Goal: Entertainment & Leisure: Consume media (video, audio)

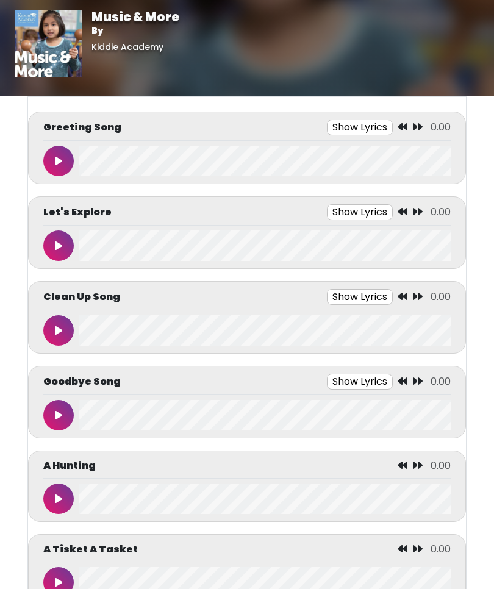
click at [49, 155] on button at bounding box center [58, 161] width 30 height 30
click at [60, 157] on icon at bounding box center [58, 161] width 6 height 10
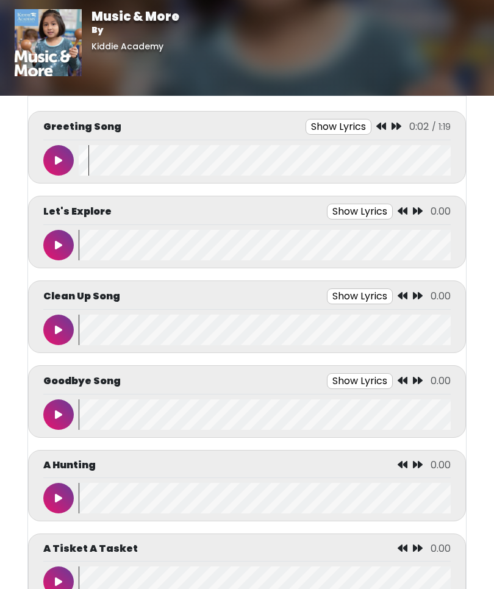
scroll to position [5, 0]
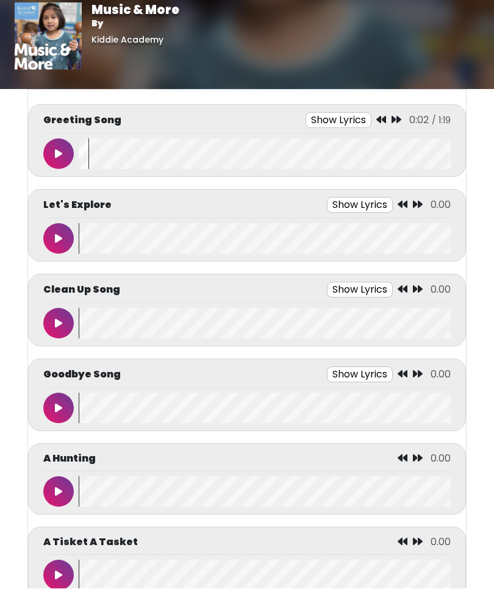
click at [54, 149] on button at bounding box center [58, 154] width 30 height 30
click at [354, 121] on button "Show Lyrics" at bounding box center [338, 120] width 66 height 16
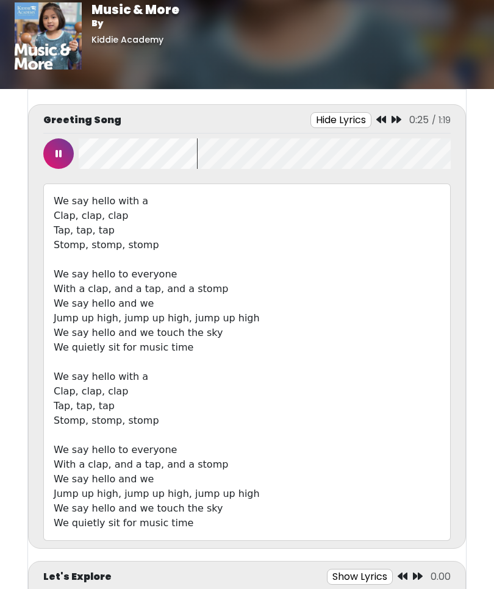
click at [57, 155] on icon at bounding box center [58, 154] width 6 height 10
click at [353, 124] on button "Hide Lyrics" at bounding box center [340, 120] width 61 height 16
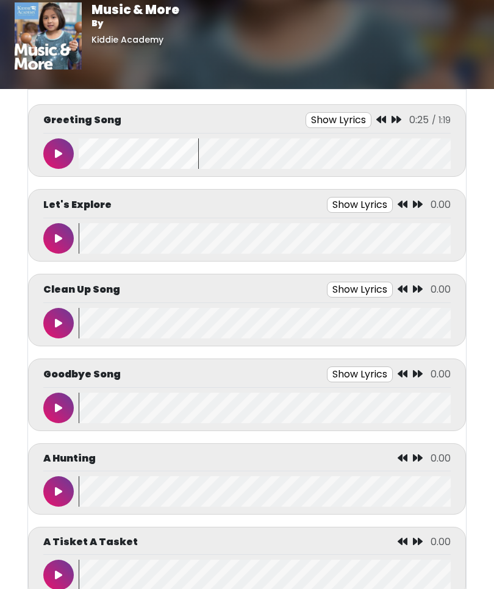
click at [55, 155] on icon at bounding box center [58, 154] width 7 height 10
click at [55, 154] on icon at bounding box center [58, 154] width 6 height 10
click at [59, 155] on icon at bounding box center [58, 154] width 7 height 10
click at [338, 118] on button "Show Lyrics" at bounding box center [338, 120] width 66 height 16
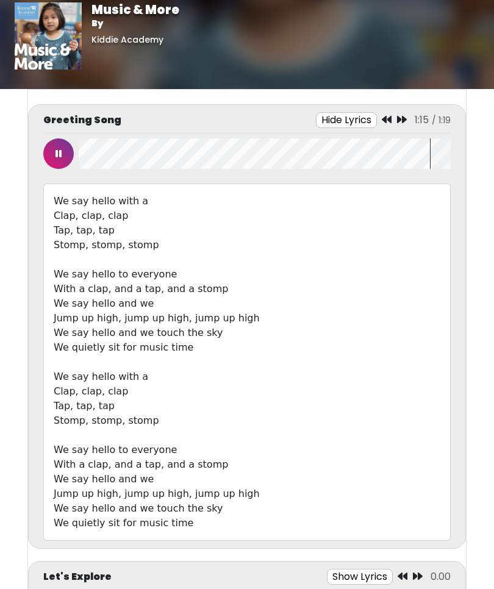
click at [58, 151] on icon at bounding box center [58, 154] width 6 height 10
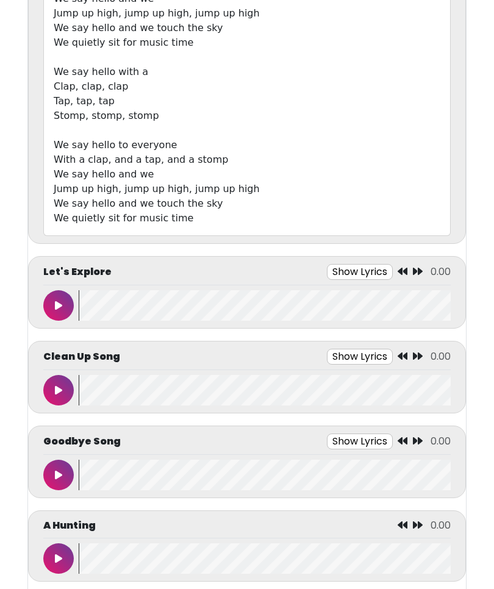
scroll to position [346, 0]
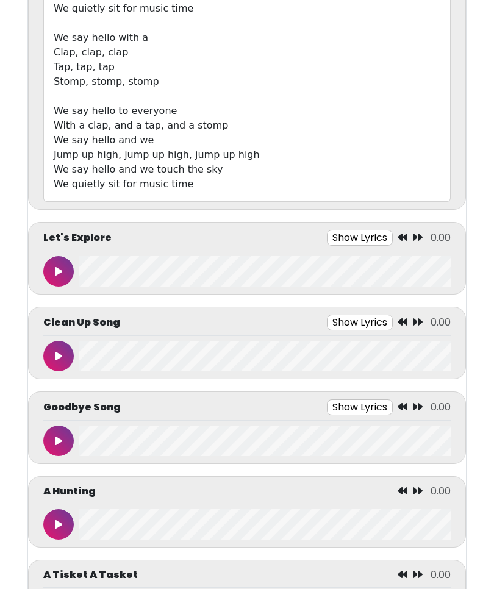
click at [57, 268] on icon at bounding box center [58, 271] width 7 height 10
click at [349, 238] on button "Show Lyrics" at bounding box center [332, 238] width 66 height 16
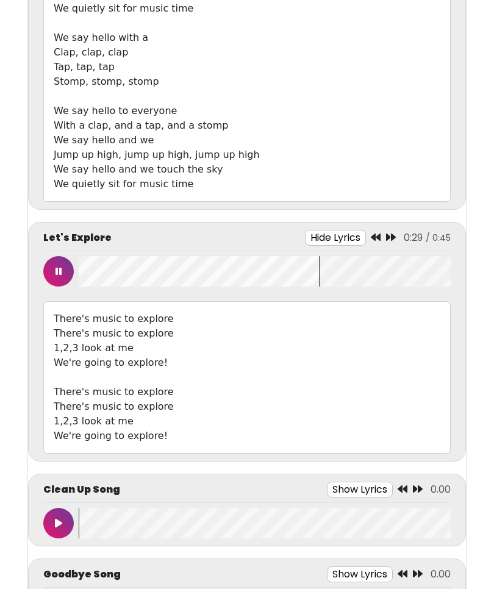
click at [58, 266] on button at bounding box center [58, 271] width 30 height 30
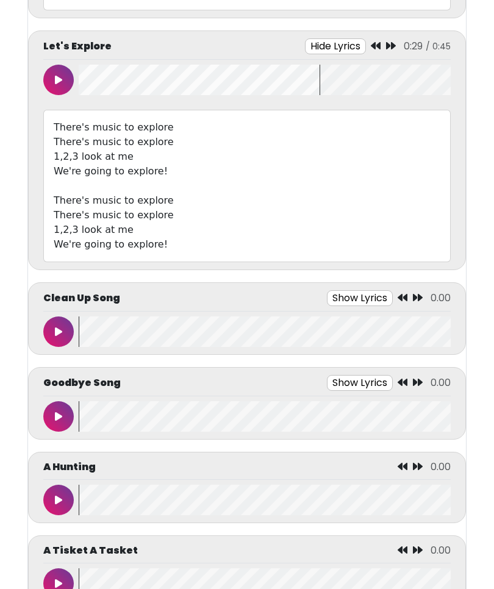
scroll to position [538, 0]
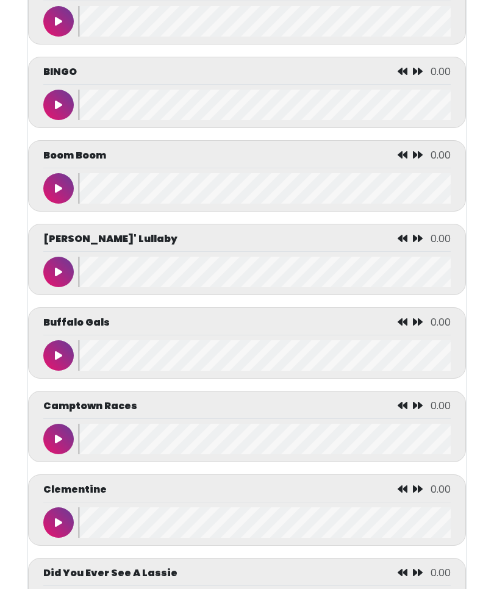
click at [57, 110] on icon at bounding box center [58, 106] width 7 height 10
click at [413, 115] on wave at bounding box center [265, 105] width 372 height 30
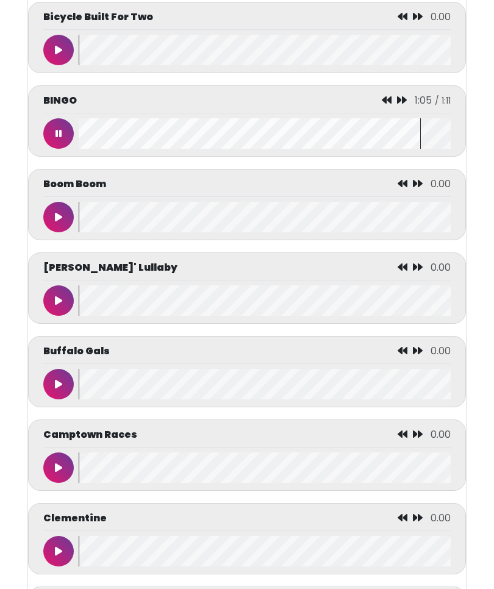
scroll to position [1738, 0]
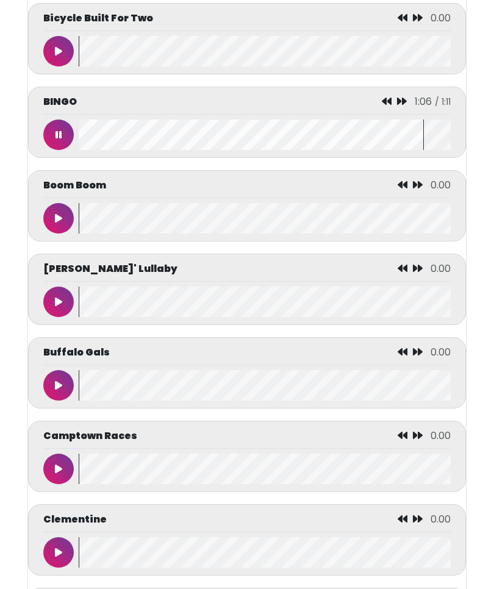
click at [389, 106] on icon at bounding box center [387, 101] width 10 height 10
click at [376, 113] on div "BINGO 0:56 / 1:11" at bounding box center [246, 105] width 407 height 20
click at [383, 106] on icon at bounding box center [384, 101] width 10 height 10
click at [380, 106] on icon at bounding box center [383, 101] width 10 height 10
click at [384, 106] on icon at bounding box center [385, 101] width 10 height 10
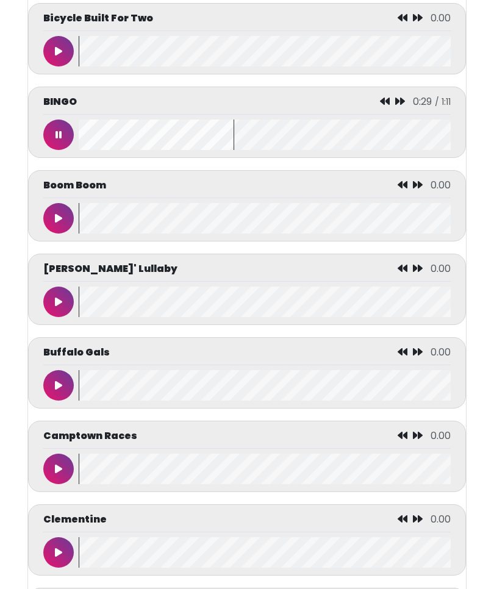
click at [382, 106] on icon at bounding box center [385, 101] width 10 height 10
click at [60, 140] on icon at bounding box center [58, 135] width 6 height 10
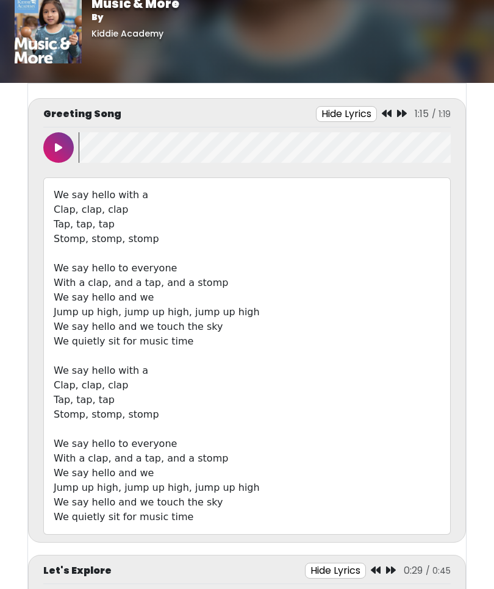
scroll to position [0, 0]
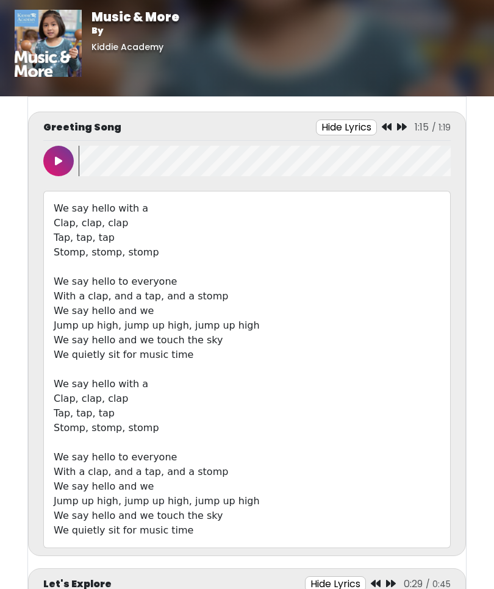
click at [59, 157] on icon at bounding box center [58, 161] width 7 height 10
click at [63, 163] on button at bounding box center [58, 161] width 30 height 30
click at [376, 123] on button "Hide Lyrics" at bounding box center [345, 127] width 61 height 16
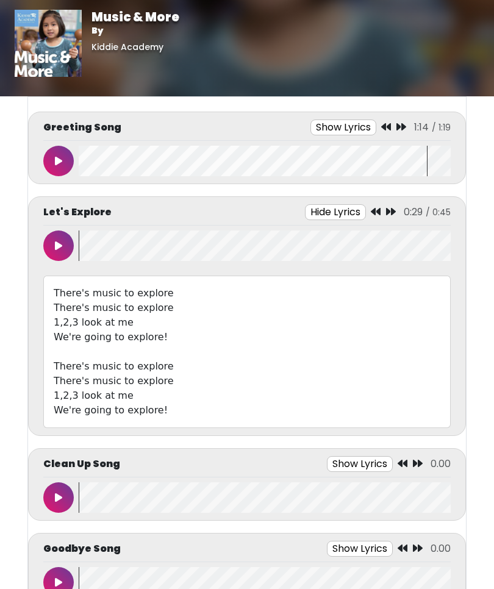
click at [387, 129] on icon at bounding box center [386, 127] width 10 height 10
click at [385, 132] on icon at bounding box center [386, 127] width 10 height 10
click at [376, 127] on button "Show Lyrics" at bounding box center [343, 127] width 66 height 16
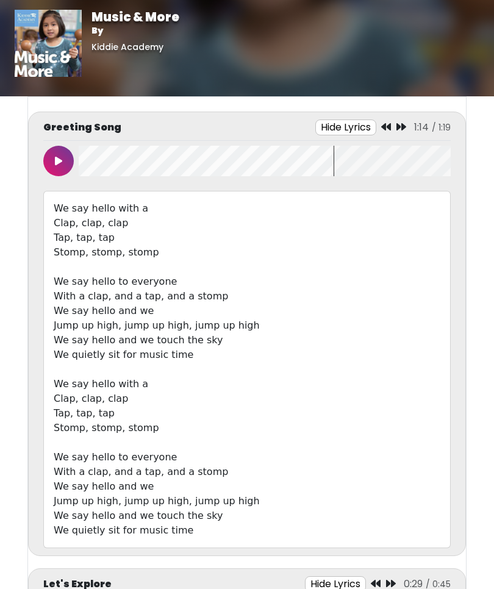
click at [386, 131] on icon at bounding box center [386, 127] width 10 height 10
click at [387, 127] on icon at bounding box center [386, 127] width 10 height 10
click at [391, 126] on icon at bounding box center [386, 127] width 10 height 10
click at [387, 127] on icon at bounding box center [386, 127] width 10 height 10
click at [390, 126] on icon at bounding box center [386, 127] width 10 height 10
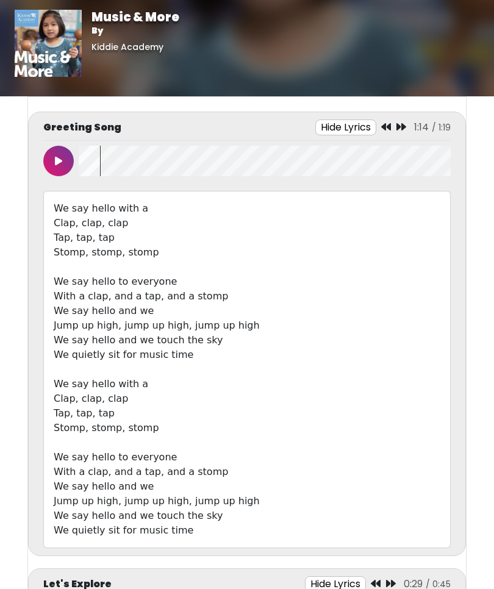
click at [383, 129] on icon at bounding box center [386, 127] width 10 height 10
click at [58, 161] on icon at bounding box center [58, 161] width 7 height 10
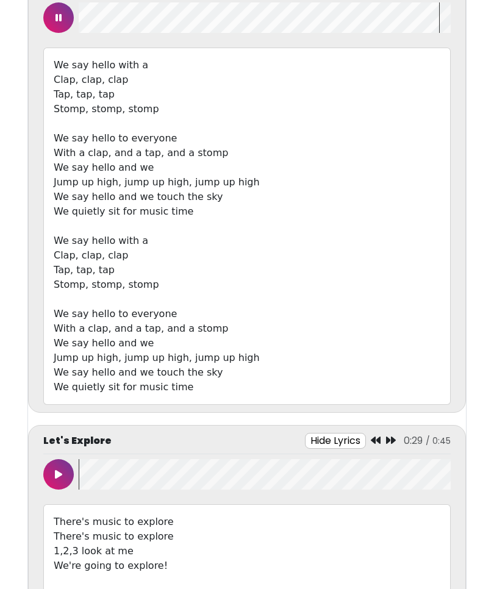
scroll to position [147, 0]
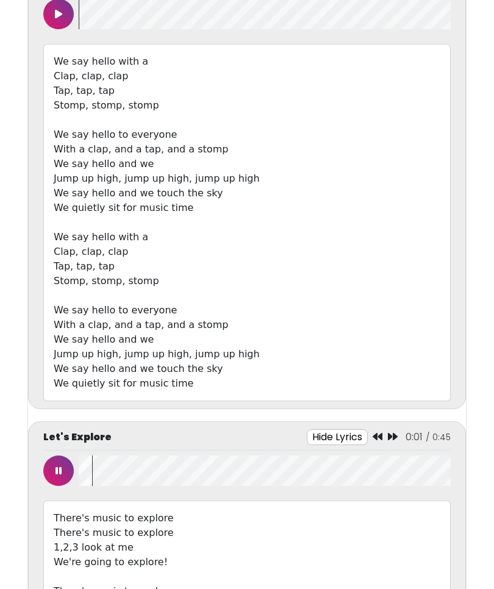
click at [54, 473] on button at bounding box center [58, 470] width 30 height 30
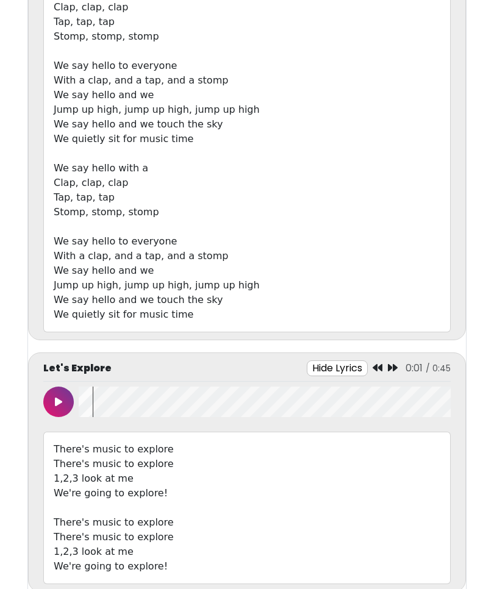
click at [63, 404] on button at bounding box center [58, 402] width 30 height 30
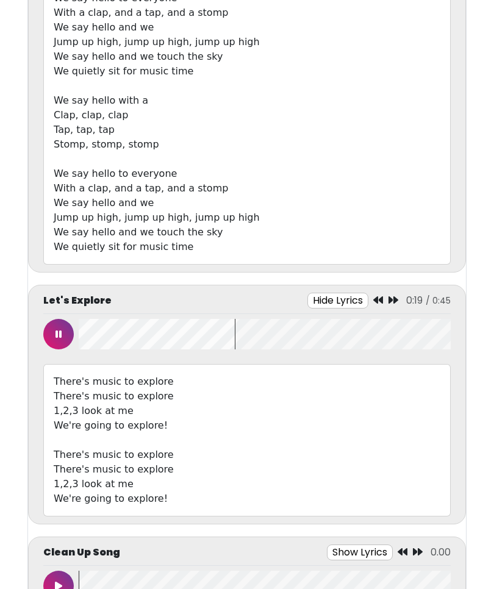
scroll to position [290, 0]
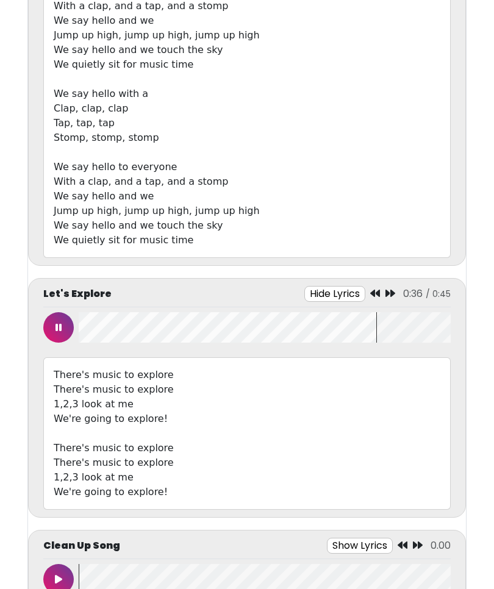
click at [57, 333] on button at bounding box center [58, 327] width 30 height 30
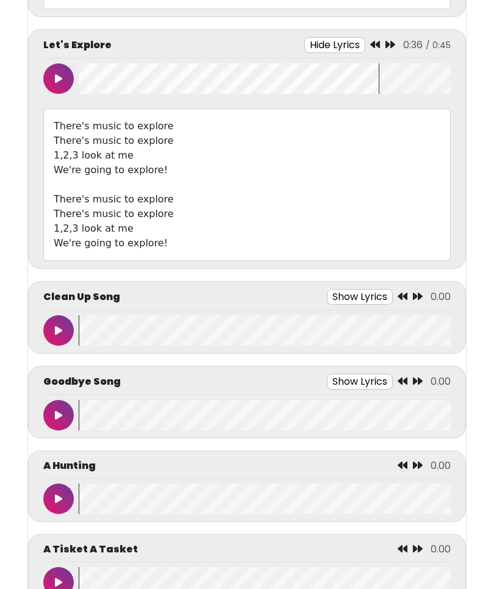
scroll to position [538, 0]
click at [51, 329] on button at bounding box center [58, 331] width 30 height 30
click at [348, 299] on button "Show Lyrics" at bounding box center [341, 297] width 66 height 16
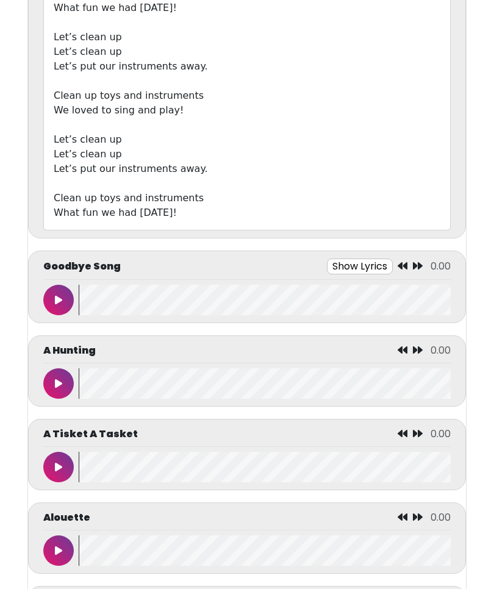
scroll to position [1086, 0]
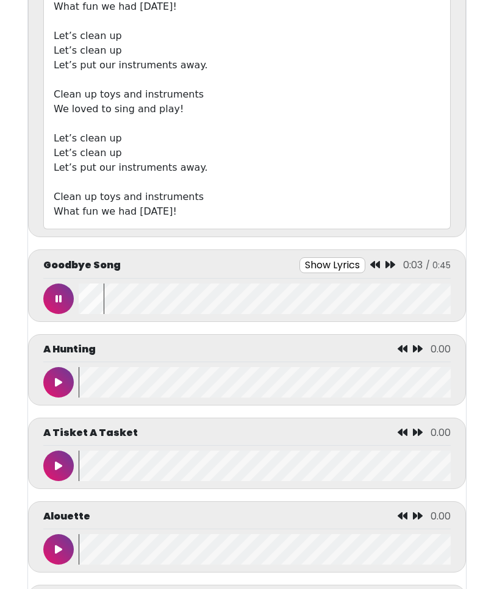
click at [330, 267] on button "Show Lyrics" at bounding box center [332, 265] width 66 height 16
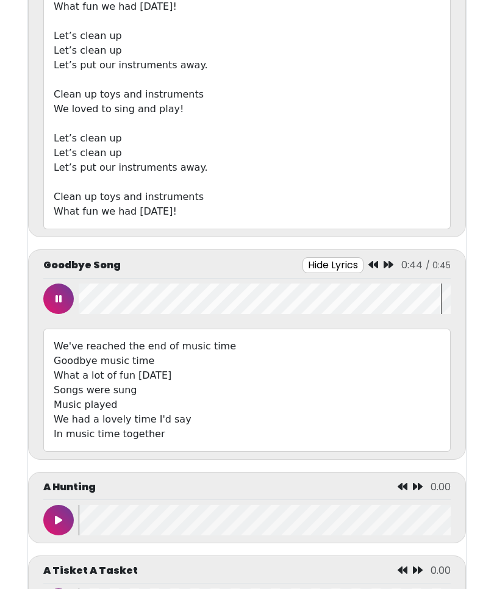
click at [55, 296] on button at bounding box center [58, 299] width 30 height 30
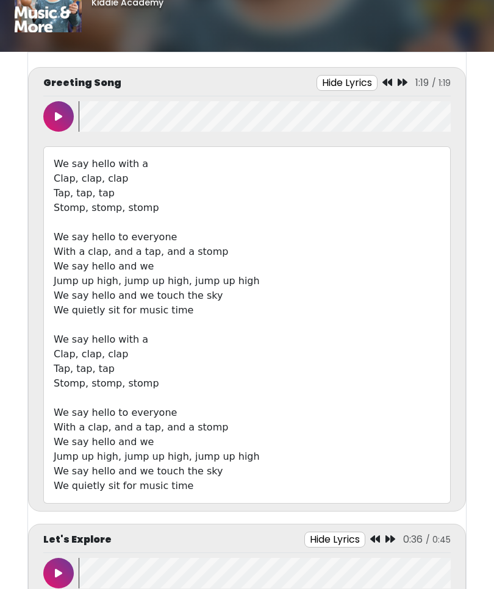
scroll to position [0, 0]
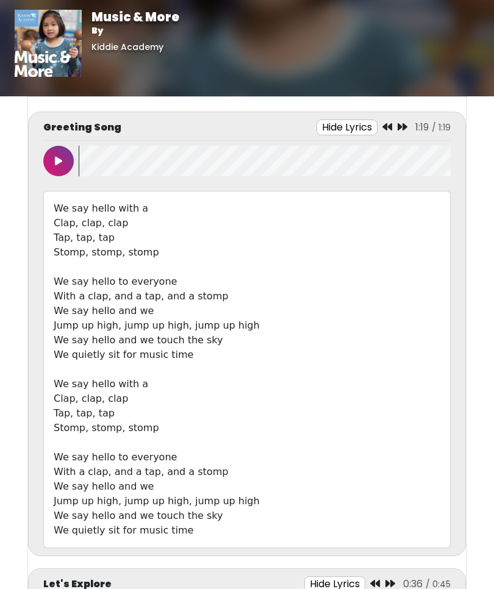
click at [62, 167] on button at bounding box center [58, 161] width 30 height 30
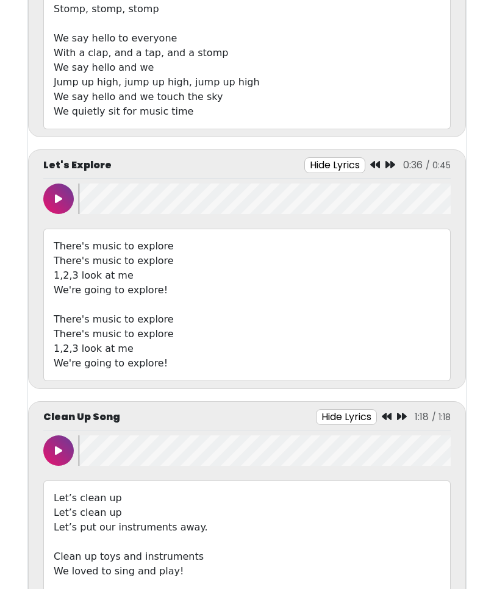
scroll to position [419, 0]
click at [65, 193] on button at bounding box center [58, 198] width 30 height 30
click at [80, 191] on wave at bounding box center [265, 198] width 372 height 30
click at [59, 202] on icon at bounding box center [58, 198] width 7 height 10
click at [57, 197] on icon at bounding box center [58, 198] width 6 height 10
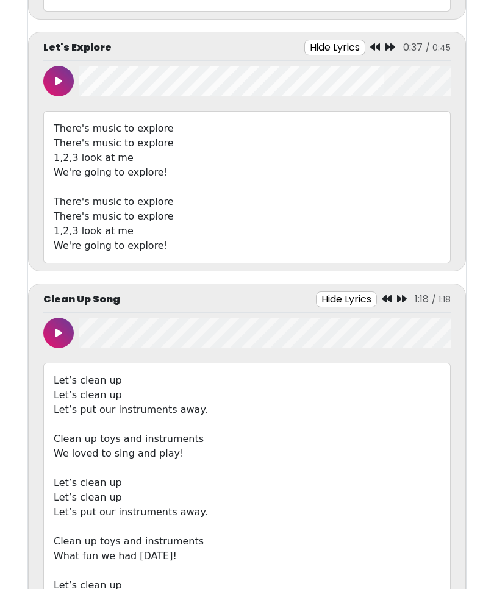
scroll to position [621, 0]
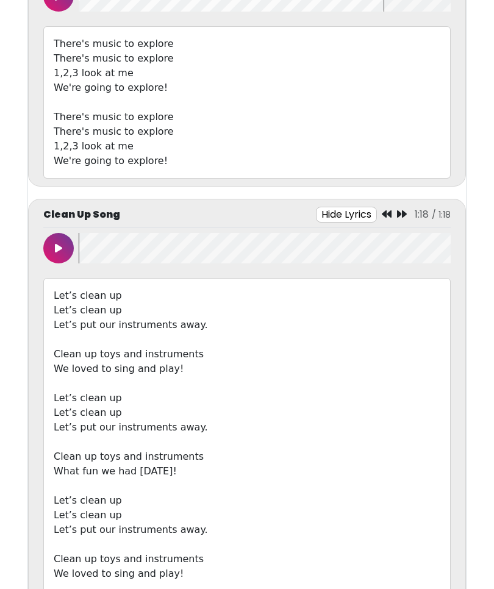
click at [58, 244] on icon at bounding box center [58, 249] width 7 height 10
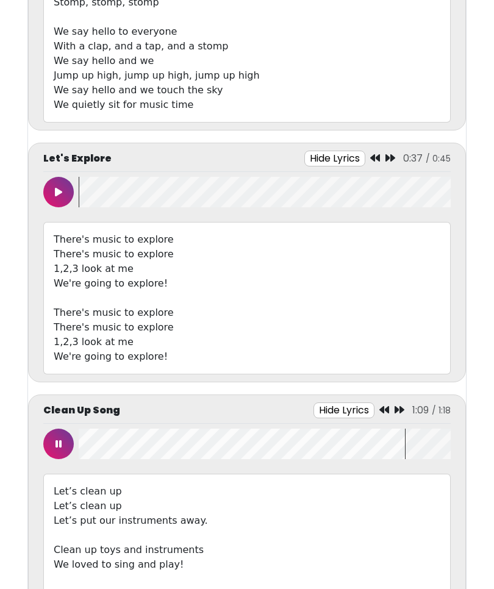
scroll to position [427, 0]
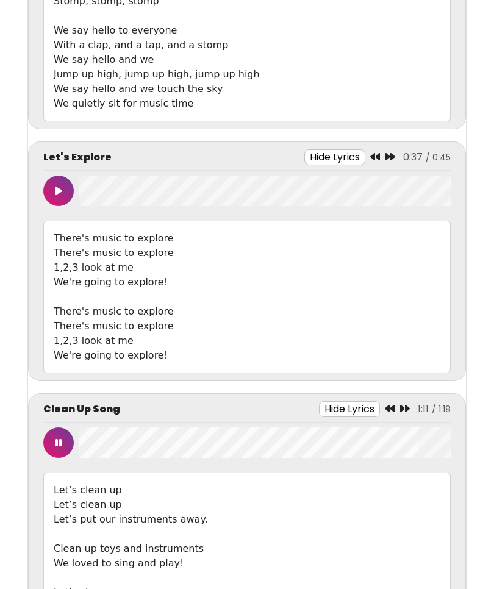
click at [56, 440] on icon at bounding box center [58, 443] width 6 height 10
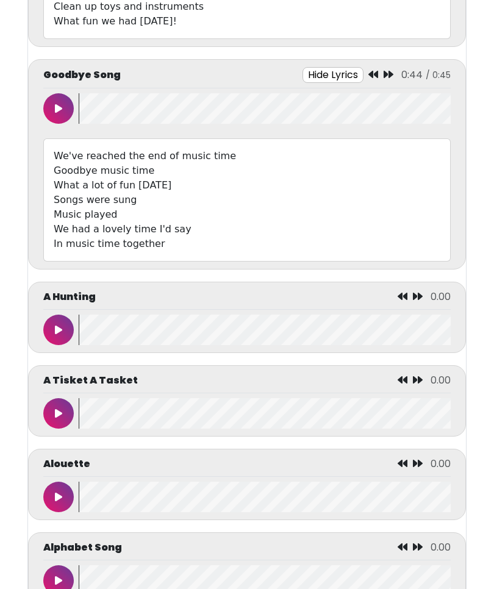
scroll to position [1210, 0]
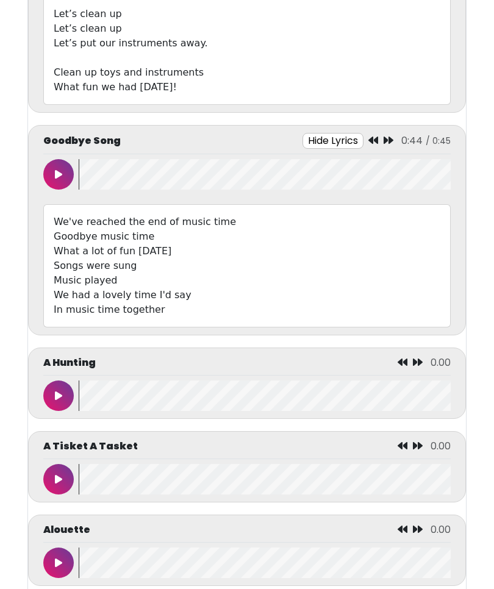
click at [65, 170] on button at bounding box center [58, 174] width 30 height 30
click at [56, 171] on icon at bounding box center [58, 174] width 6 height 10
click at [376, 141] on icon at bounding box center [378, 140] width 10 height 10
click at [383, 141] on icon at bounding box center [378, 140] width 10 height 10
click at [54, 168] on button at bounding box center [58, 174] width 30 height 30
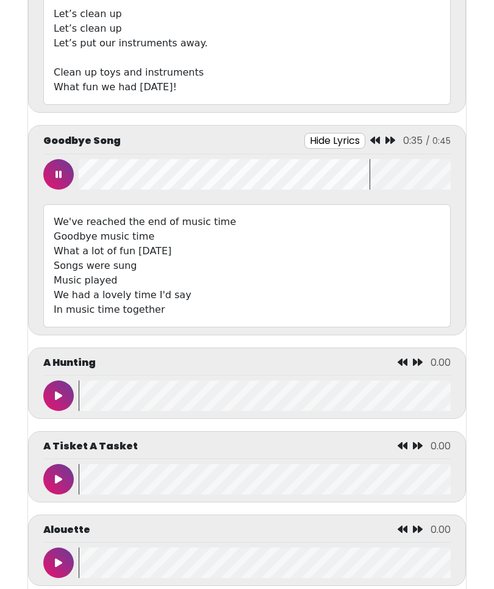
click at [68, 179] on button at bounding box center [58, 174] width 30 height 30
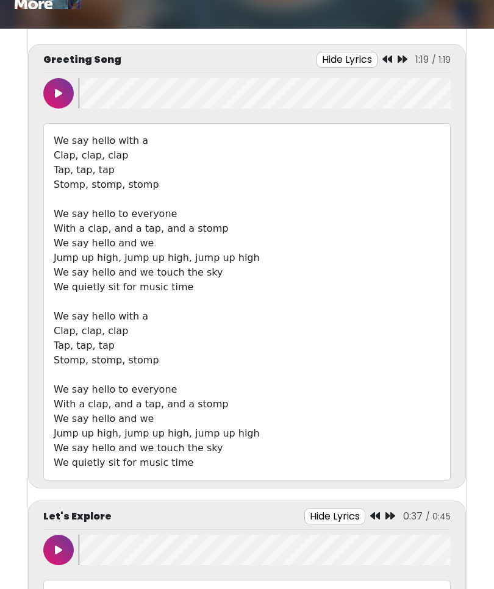
scroll to position [0, 0]
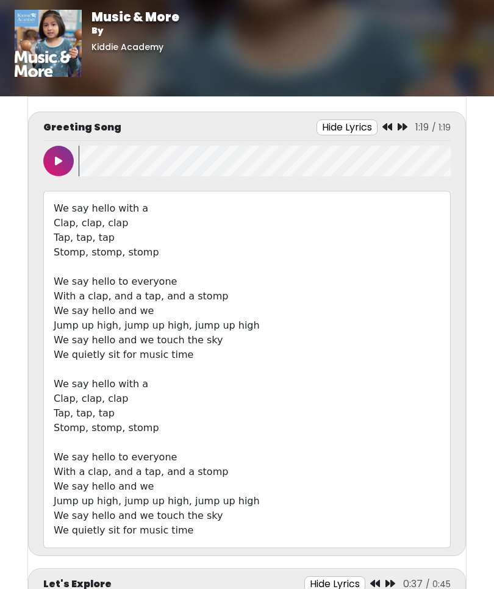
click at [54, 161] on button at bounding box center [58, 161] width 30 height 30
click at [52, 159] on button at bounding box center [58, 161] width 30 height 30
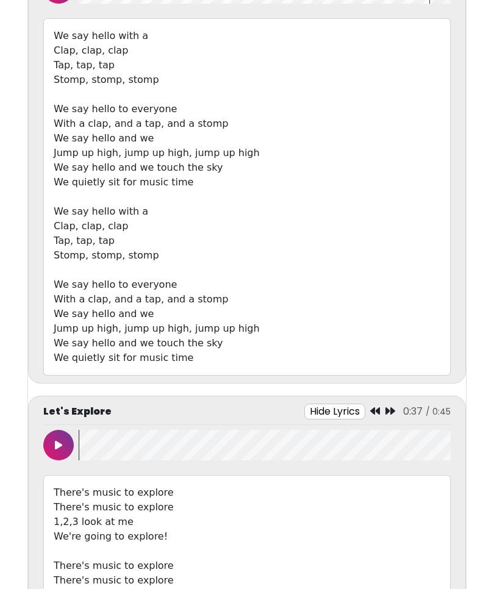
scroll to position [174, 0]
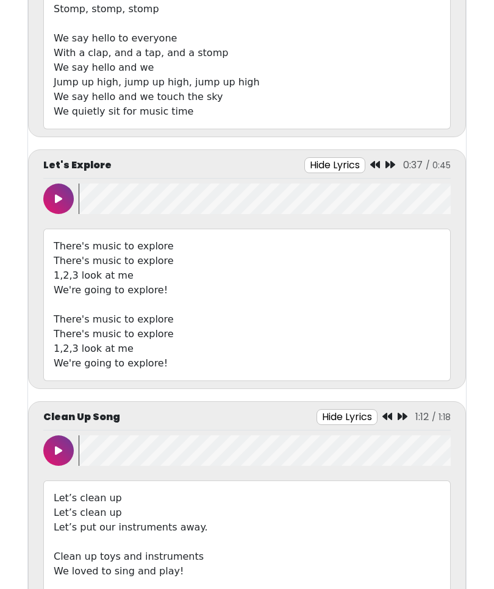
click at [52, 199] on button at bounding box center [58, 199] width 30 height 30
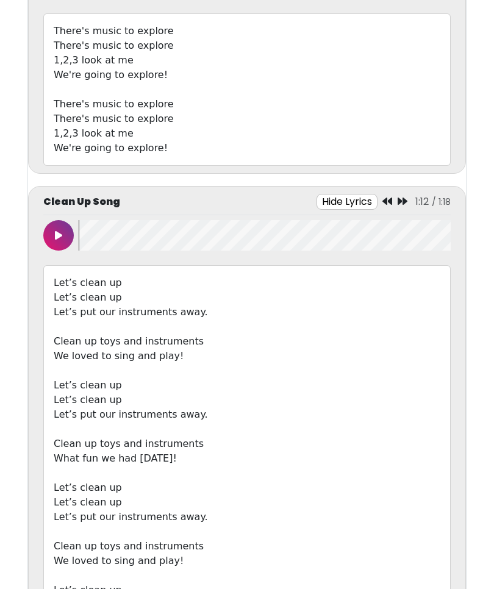
scroll to position [635, 0]
click at [55, 249] on button at bounding box center [58, 234] width 30 height 30
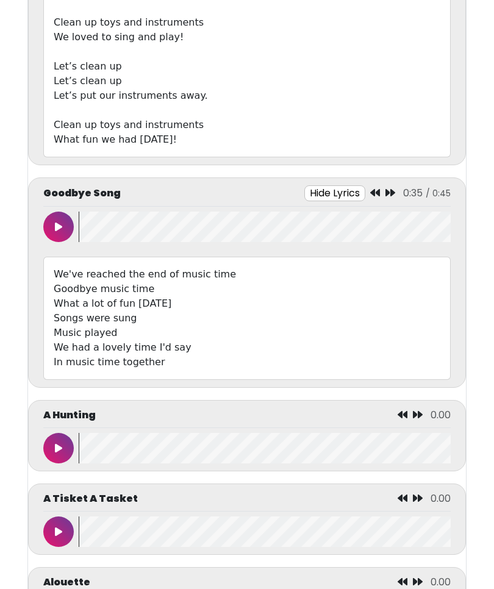
scroll to position [1157, 0]
click at [60, 224] on icon at bounding box center [58, 228] width 7 height 10
click at [41, 216] on div "Goodbye Song Hide Lyrics 0:43 / 0:45 Goodbye music time" at bounding box center [247, 283] width 438 height 210
click at [54, 226] on button at bounding box center [58, 227] width 30 height 30
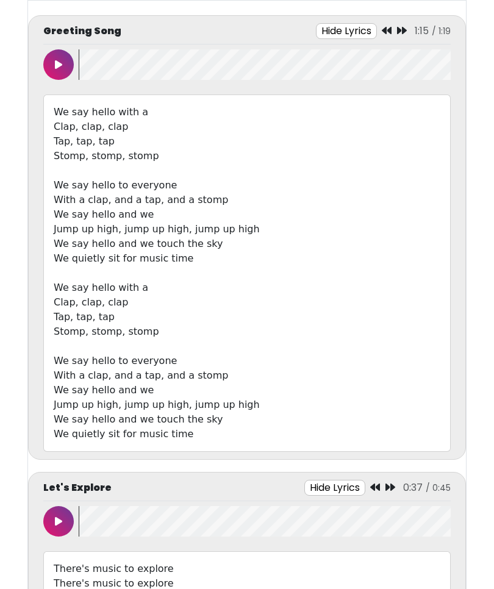
scroll to position [0, 0]
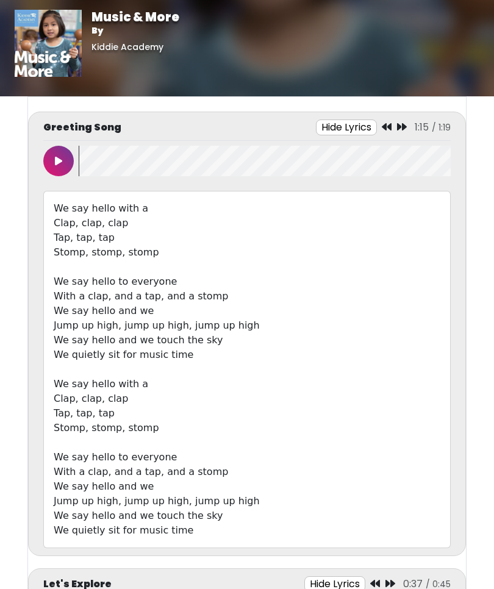
click at [56, 157] on icon at bounding box center [58, 161] width 7 height 10
click at [57, 41] on img at bounding box center [48, 43] width 67 height 67
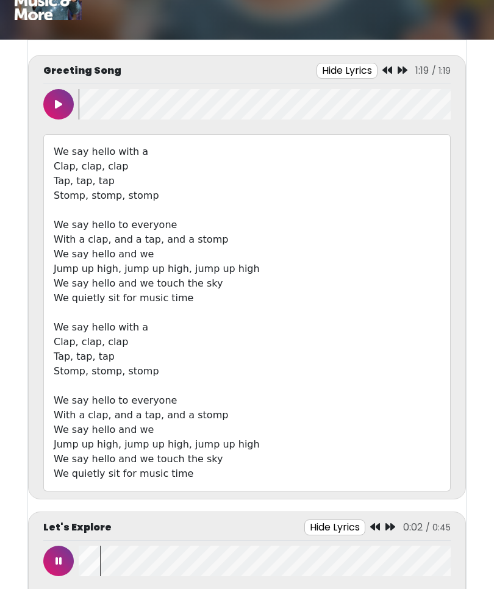
scroll to position [56, 0]
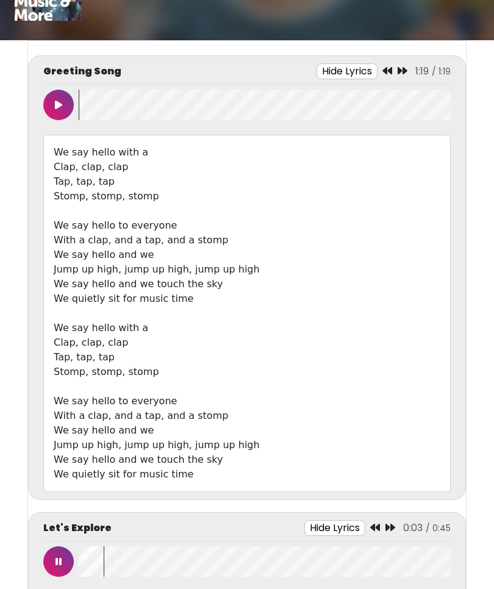
click at [64, 555] on button at bounding box center [58, 561] width 30 height 30
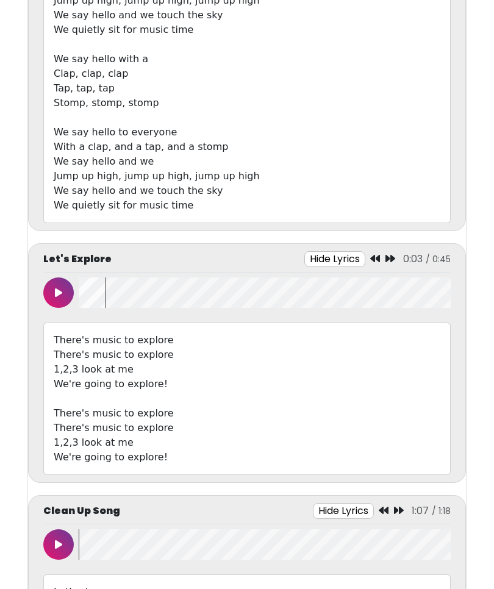
scroll to position [336, 0]
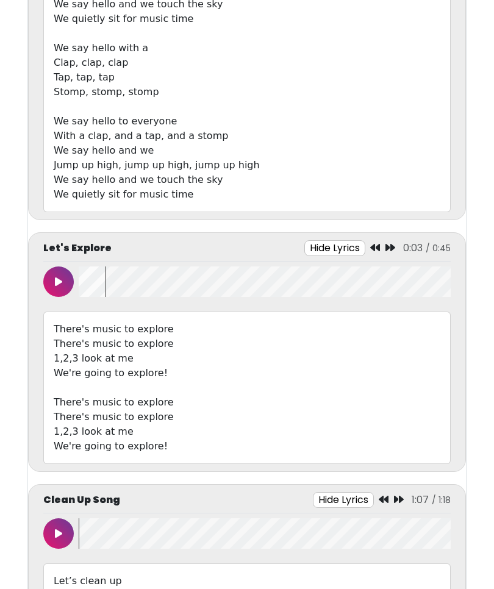
click at [55, 273] on button at bounding box center [58, 281] width 30 height 30
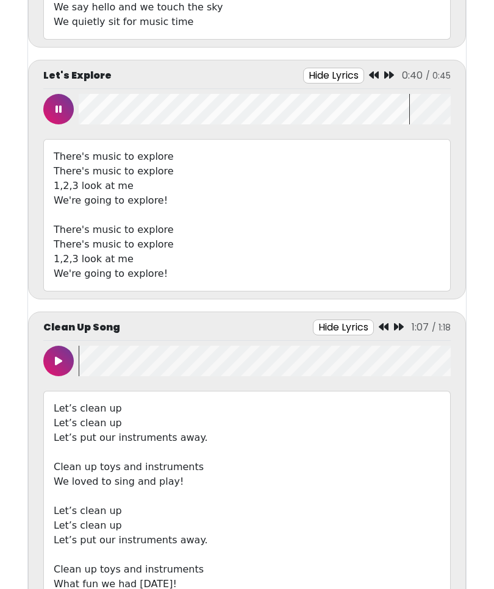
scroll to position [515, 0]
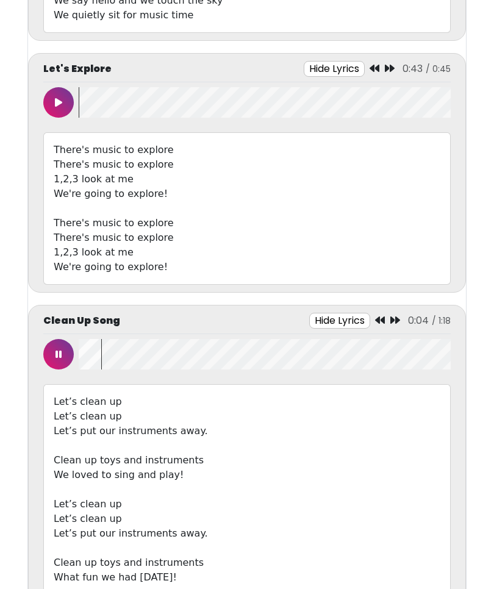
click at [47, 367] on div at bounding box center [60, 354] width 35 height 30
click at [47, 354] on button at bounding box center [58, 354] width 30 height 30
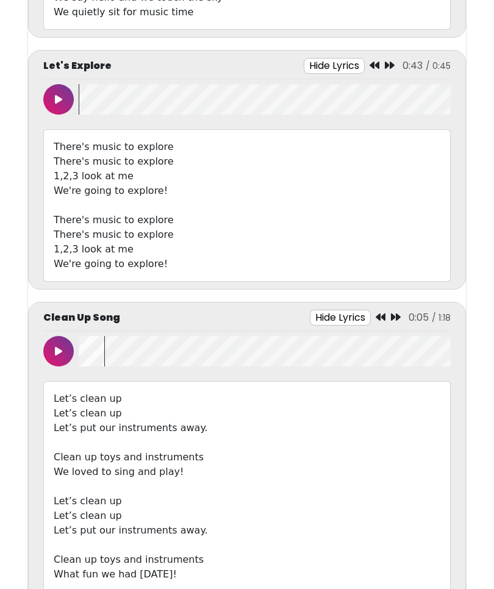
scroll to position [520, 0]
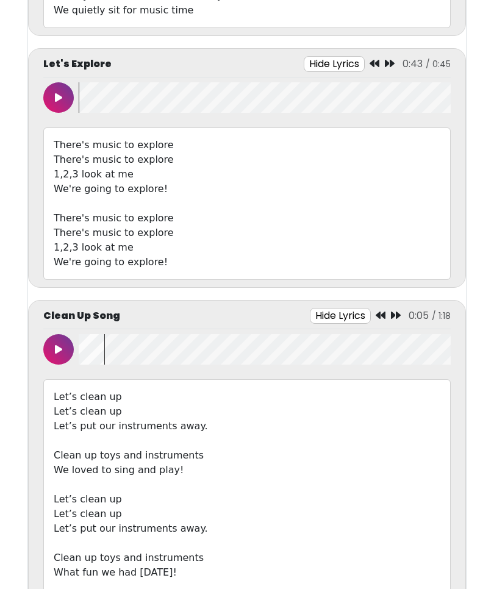
click at [51, 354] on button at bounding box center [58, 349] width 30 height 30
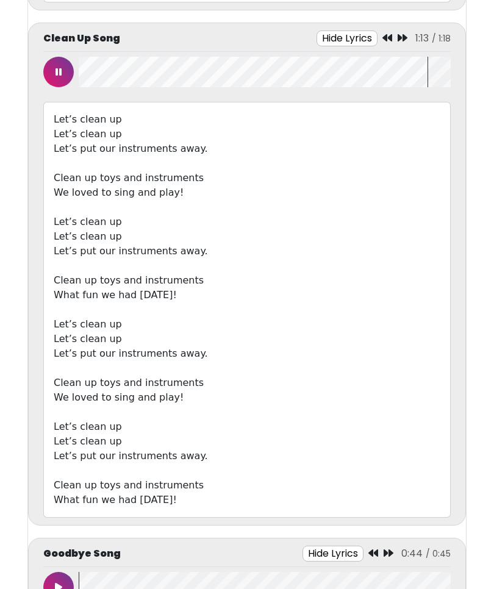
scroll to position [797, 0]
click at [52, 78] on button at bounding box center [58, 72] width 30 height 30
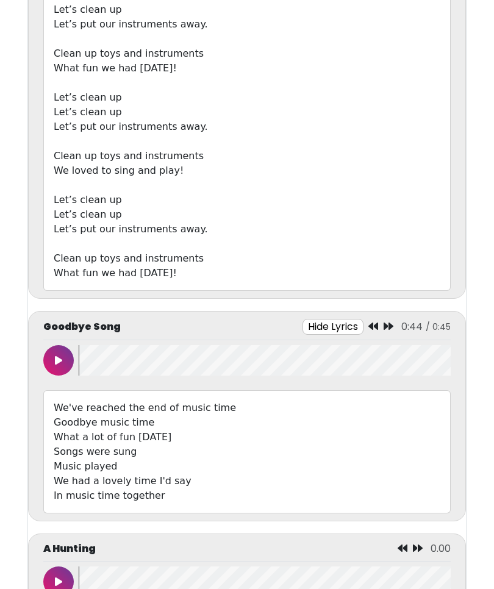
click at [60, 354] on button at bounding box center [58, 361] width 30 height 30
click at [60, 360] on icon at bounding box center [58, 360] width 6 height 10
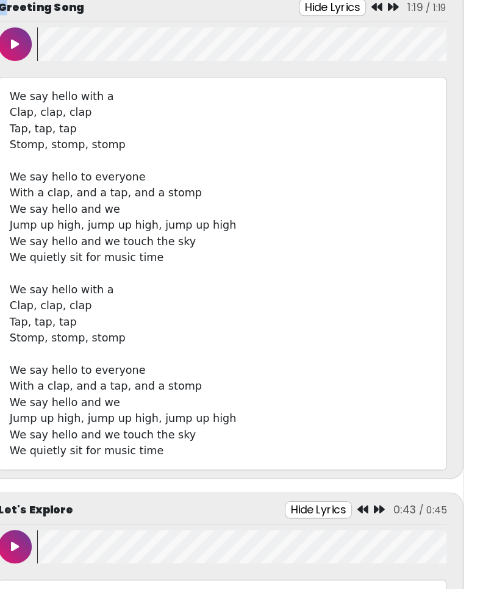
scroll to position [0, 0]
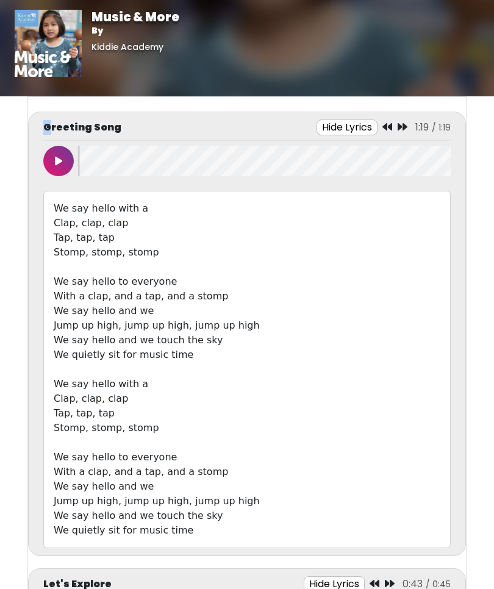
click at [56, 162] on icon at bounding box center [58, 161] width 7 height 10
click at [63, 170] on button at bounding box center [58, 161] width 30 height 30
click at [69, 168] on button at bounding box center [58, 161] width 30 height 30
click at [383, 130] on icon at bounding box center [384, 127] width 10 height 10
click at [377, 126] on icon at bounding box center [381, 127] width 10 height 10
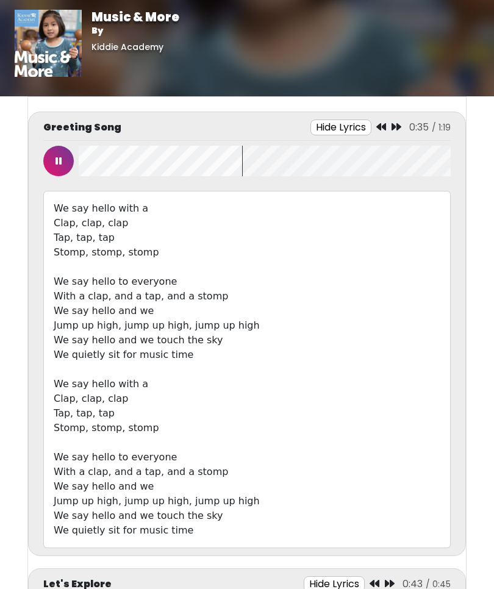
click at [64, 163] on button at bounding box center [58, 161] width 30 height 30
click at [57, 157] on icon at bounding box center [58, 161] width 7 height 10
click at [68, 168] on button at bounding box center [58, 161] width 30 height 30
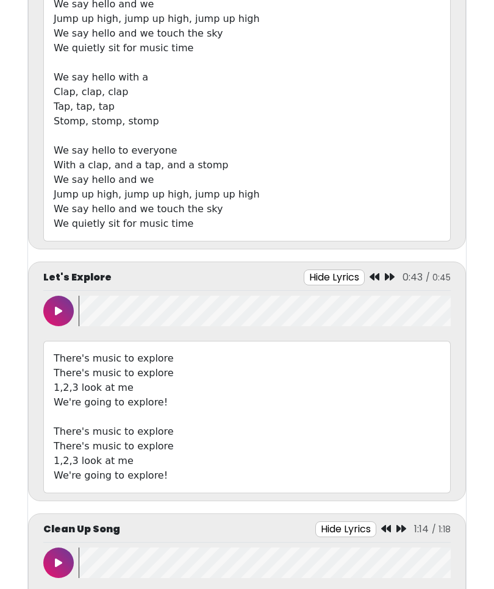
scroll to position [315, 0]
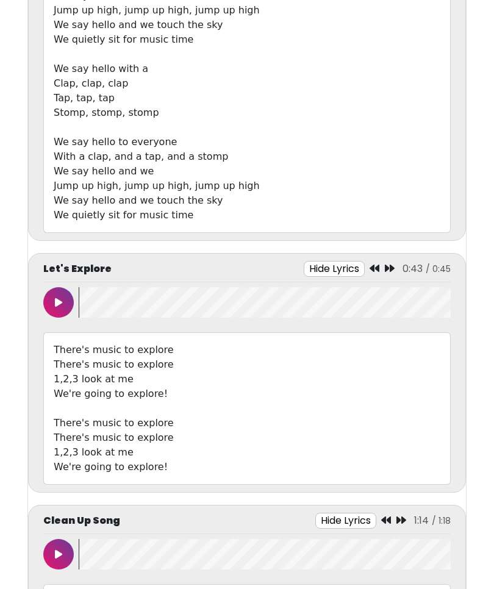
click at [63, 297] on button at bounding box center [58, 302] width 30 height 30
click at [55, 306] on button at bounding box center [58, 302] width 30 height 30
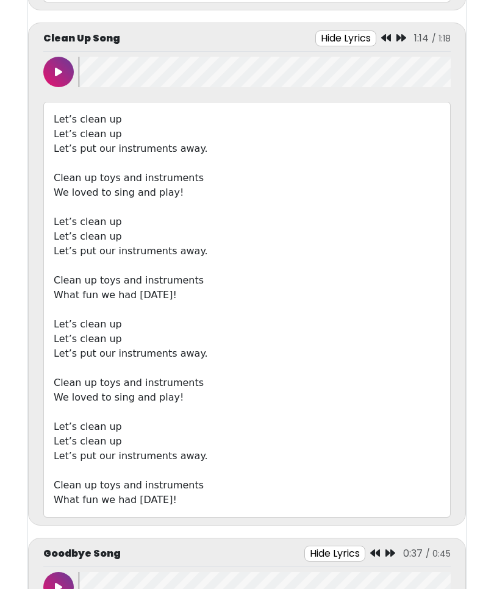
click at [57, 79] on button at bounding box center [58, 72] width 30 height 30
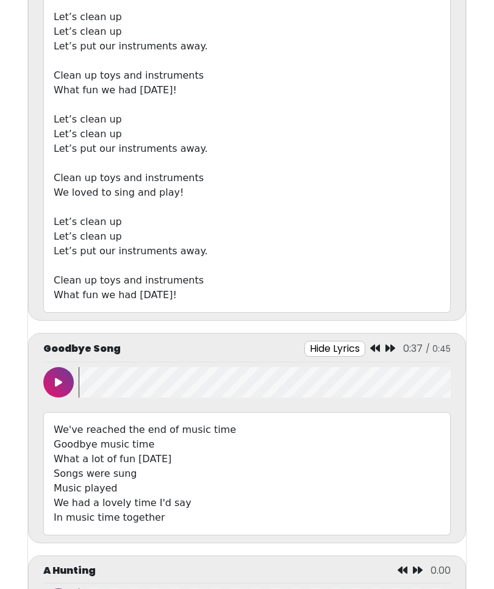
scroll to position [1004, 0]
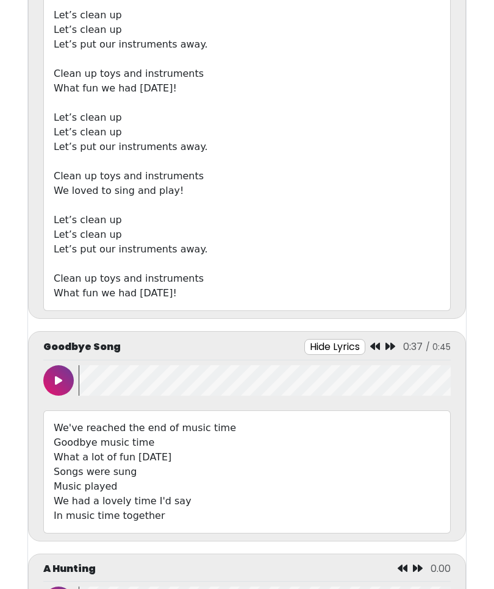
click at [54, 384] on button at bounding box center [58, 380] width 30 height 30
click at [59, 386] on button at bounding box center [58, 380] width 30 height 30
click at [415, 561] on div "A Hunting 0.00" at bounding box center [247, 589] width 438 height 71
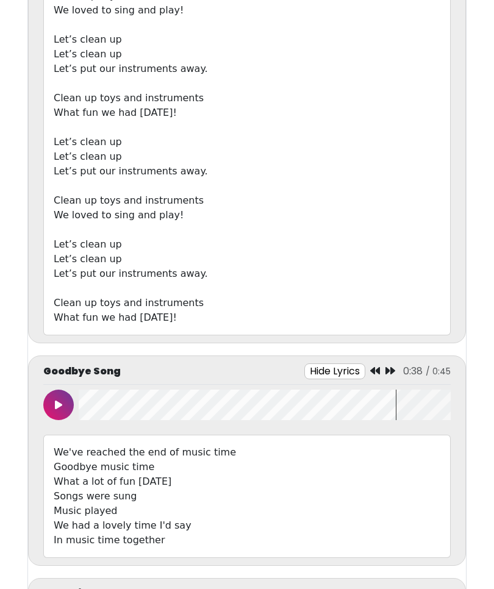
scroll to position [977, 0]
